Goal: Information Seeking & Learning: Find specific fact

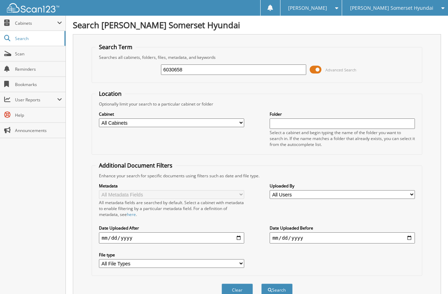
type input "6030658"
click at [261, 284] on button "Search" at bounding box center [276, 290] width 31 height 13
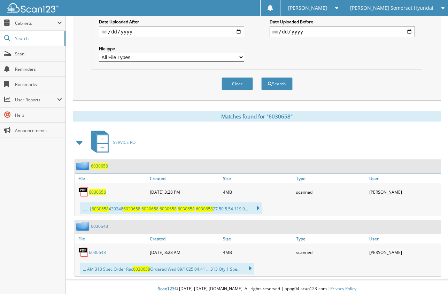
scroll to position [210, 0]
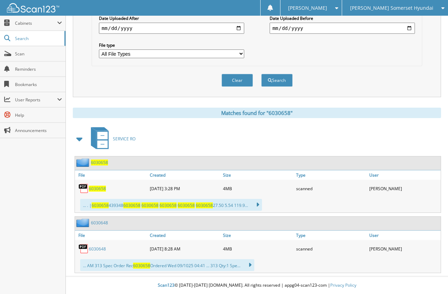
click at [103, 249] on link "6030648" at bounding box center [97, 249] width 17 height 6
click at [98, 189] on span "6030658" at bounding box center [97, 189] width 17 height 6
click at [325, 273] on div "Search [PERSON_NAME] Somerset Hyundai Search Term Searches all cabinets, folder…" at bounding box center [257, 42] width 382 height 504
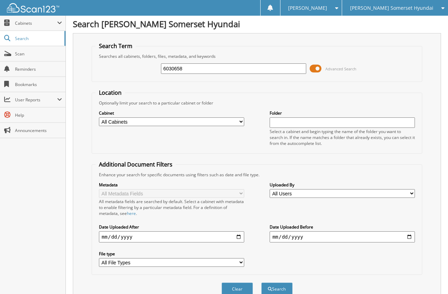
scroll to position [0, 0]
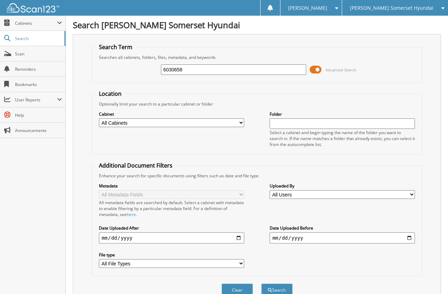
click at [199, 74] on input "6030658" at bounding box center [233, 69] width 145 height 10
type input "6030346"
click at [261, 284] on button "Search" at bounding box center [276, 290] width 31 height 13
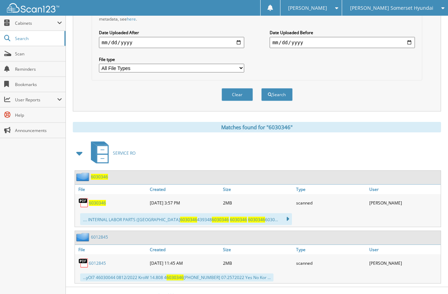
scroll to position [206, 0]
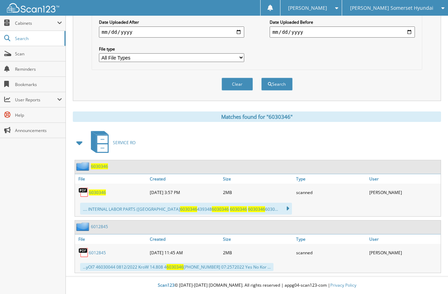
click at [95, 194] on span "6030346" at bounding box center [97, 193] width 17 height 6
click at [180, 137] on div "SERVICE RO" at bounding box center [257, 143] width 368 height 28
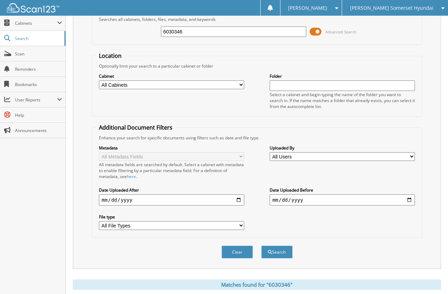
scroll to position [0, 0]
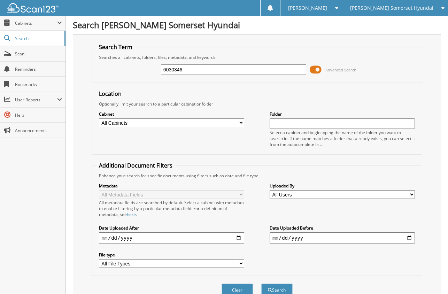
click at [342, 287] on div "Clear Search" at bounding box center [257, 290] width 331 height 28
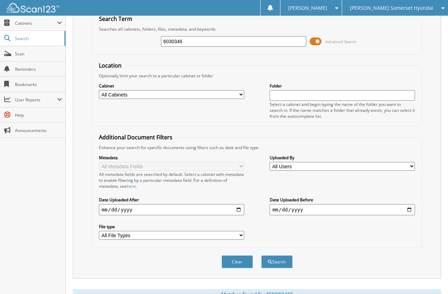
scroll to position [70, 0]
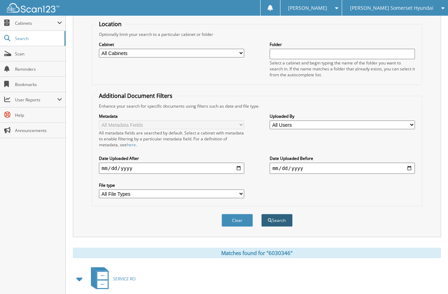
click at [274, 220] on button "Search" at bounding box center [276, 220] width 31 height 13
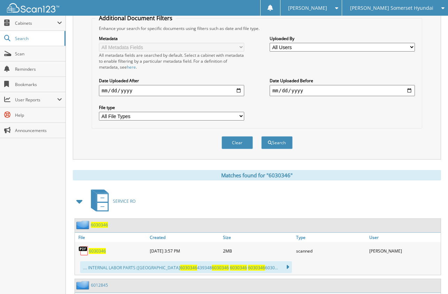
scroll to position [174, 0]
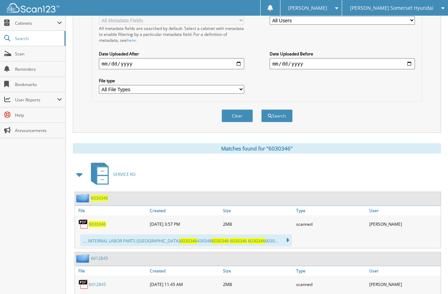
click at [98, 224] on span "6030346" at bounding box center [97, 224] width 17 height 6
click at [268, 277] on div "6012845 07-14-2023 11:45 AM 2MB scanned" at bounding box center [258, 284] width 366 height 17
